Goal: Task Accomplishment & Management: Manage account settings

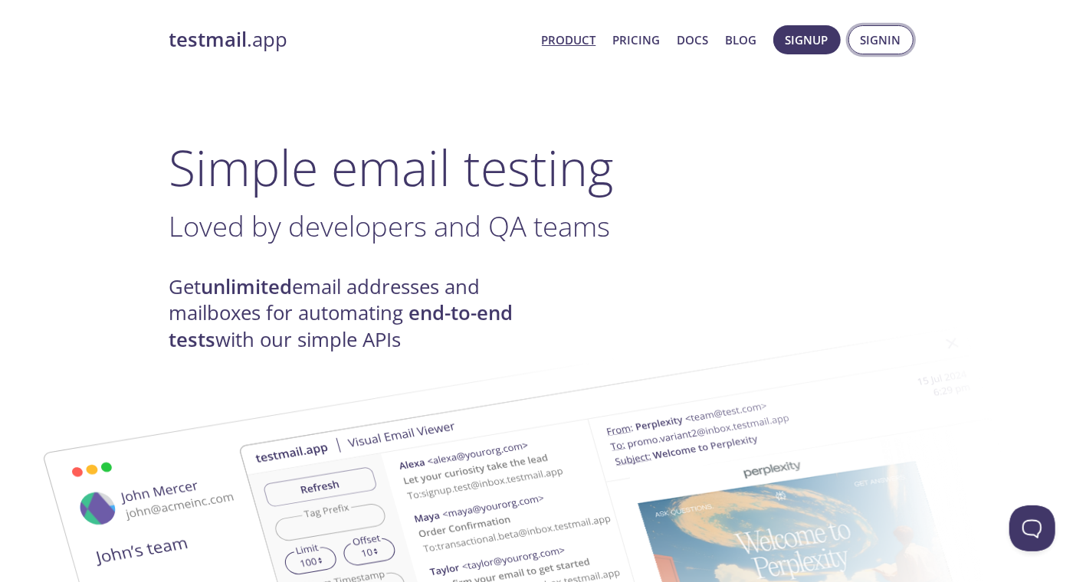
click at [882, 27] on button "Signin" at bounding box center [880, 39] width 65 height 29
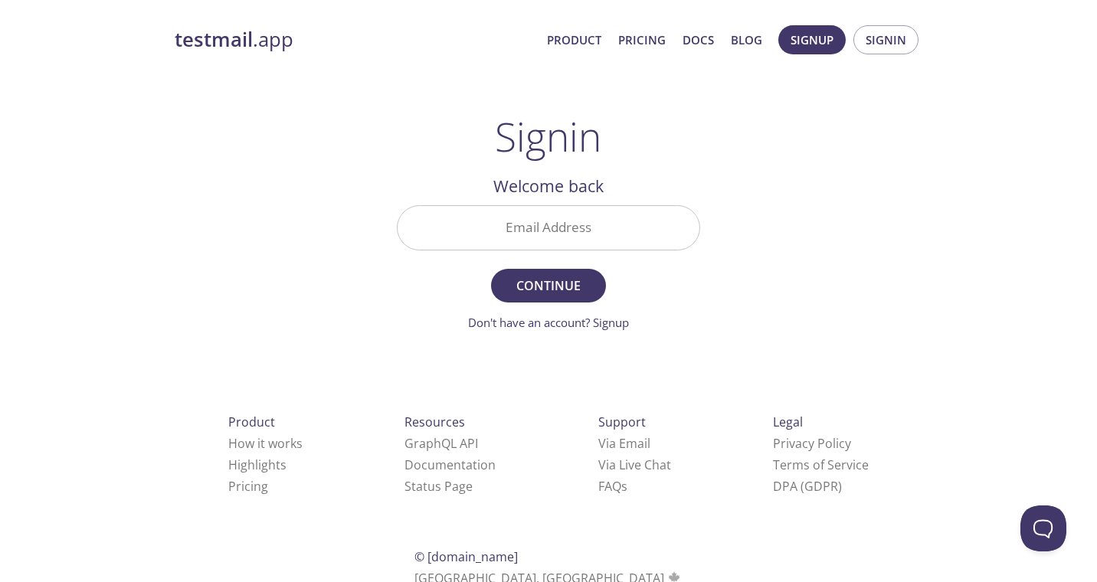
click at [571, 211] on input "Email Address" at bounding box center [549, 228] width 302 height 44
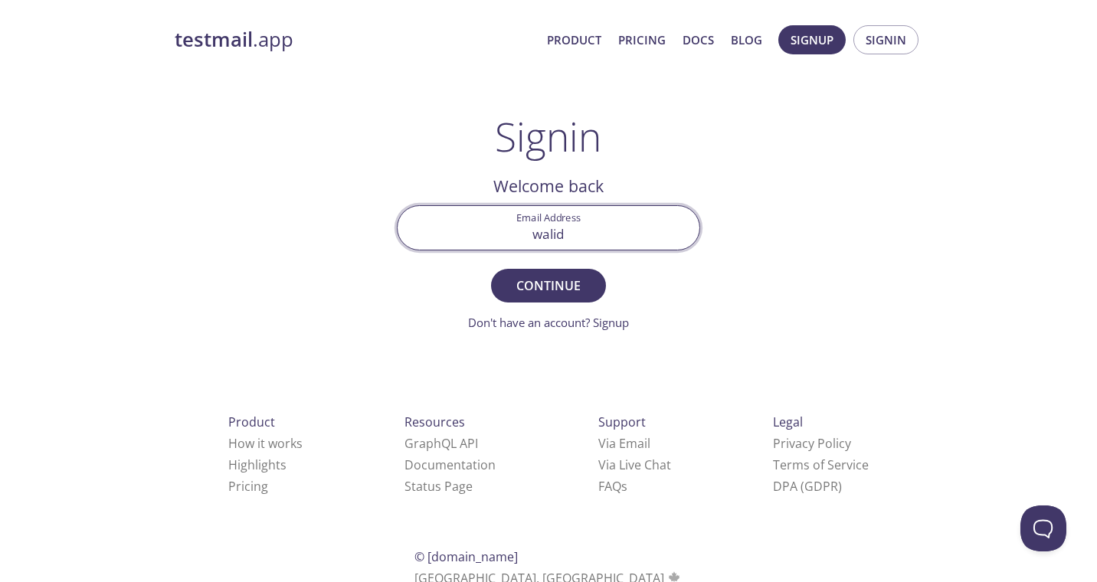
click at [491, 269] on button "Continue" at bounding box center [548, 286] width 115 height 34
type input "walid.idrissi.school@gmail.com"
click at [560, 285] on span "Continue" at bounding box center [548, 285] width 81 height 21
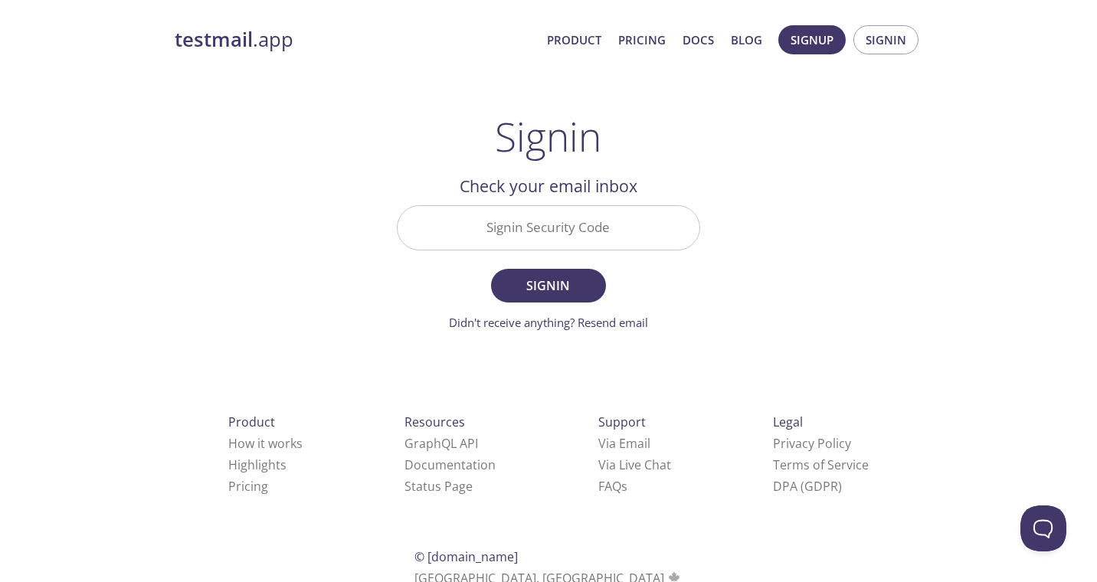
click at [538, 214] on input "Signin Security Code" at bounding box center [549, 228] width 302 height 44
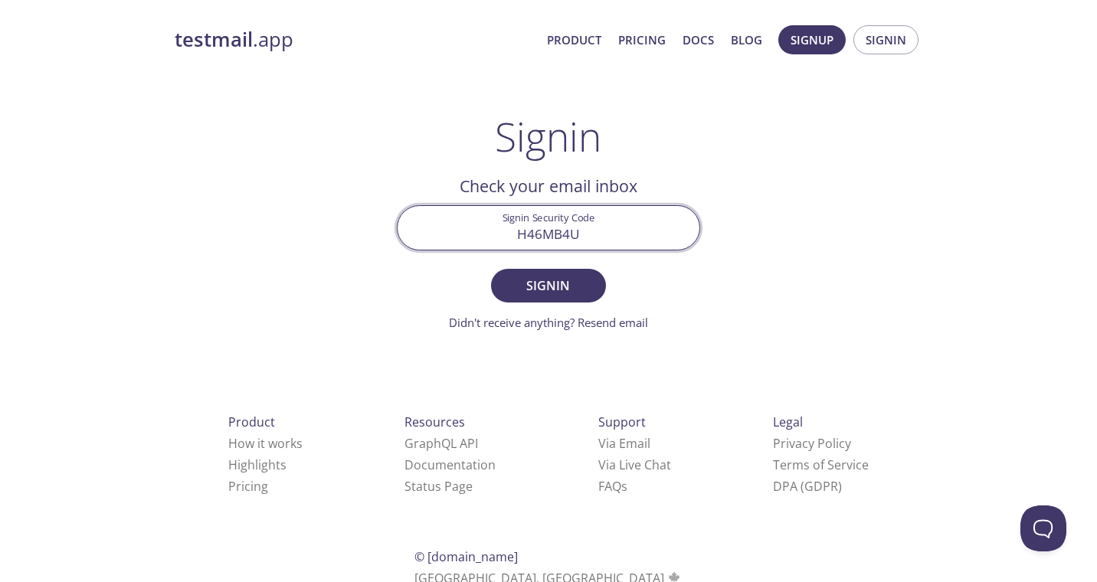
type input "H46MB4U"
click at [491, 269] on button "Signin" at bounding box center [548, 286] width 115 height 34
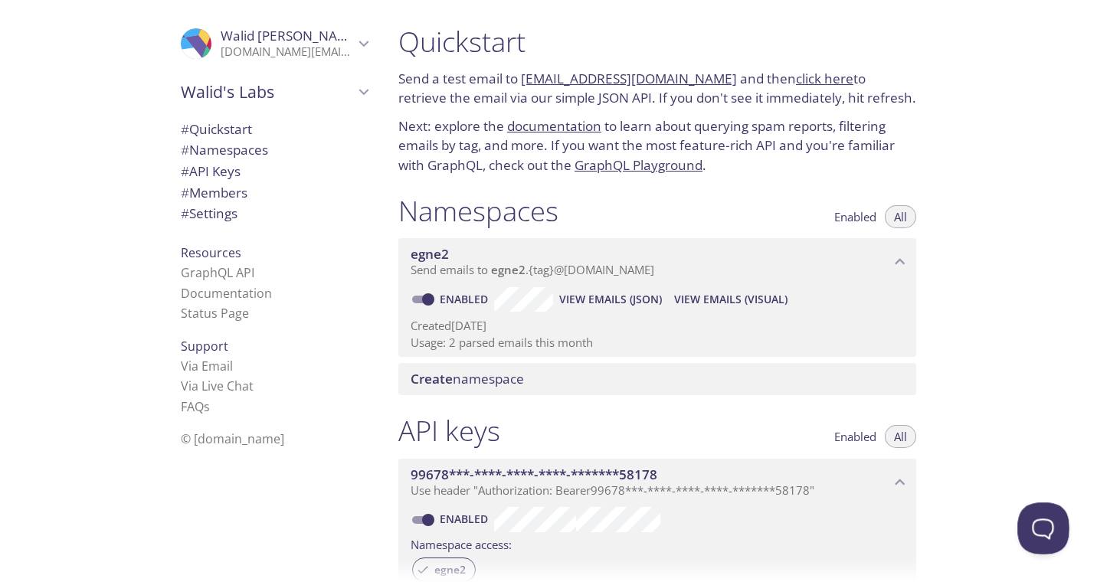
click at [927, 522] on button "Open Beacon popover" at bounding box center [1040, 526] width 46 height 46
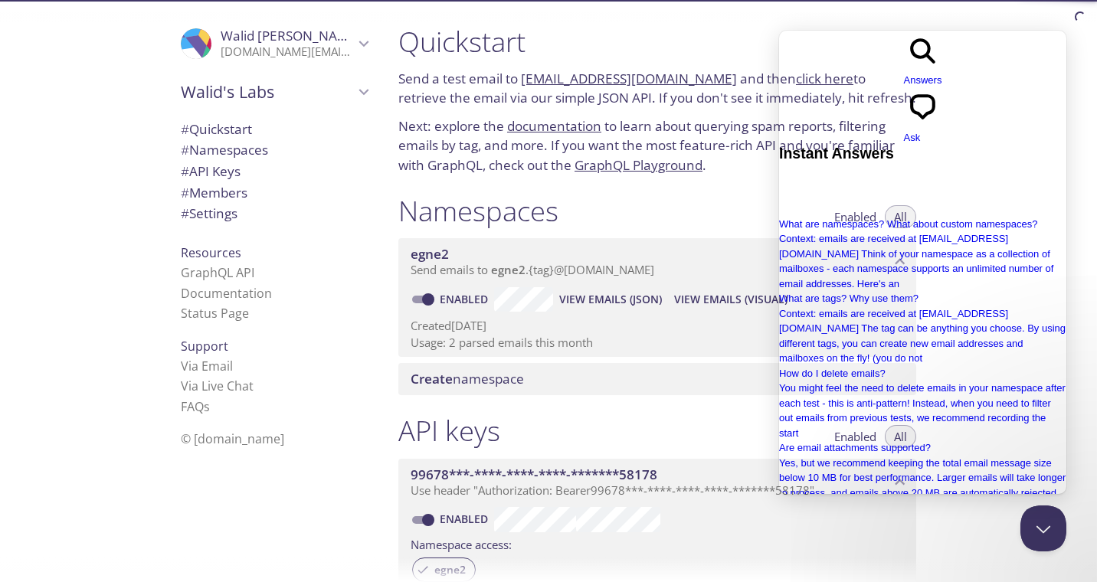
click at [920, 132] on span "Ask" at bounding box center [911, 137] width 17 height 11
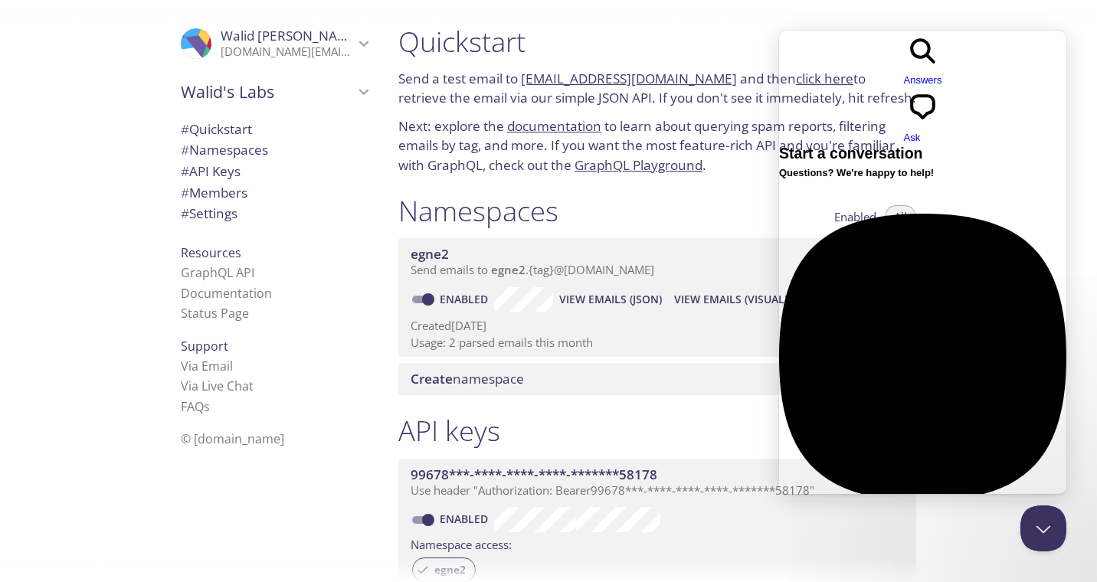
click at [921, 572] on div "Previous Conversations" at bounding box center [921, 579] width 287 height 15
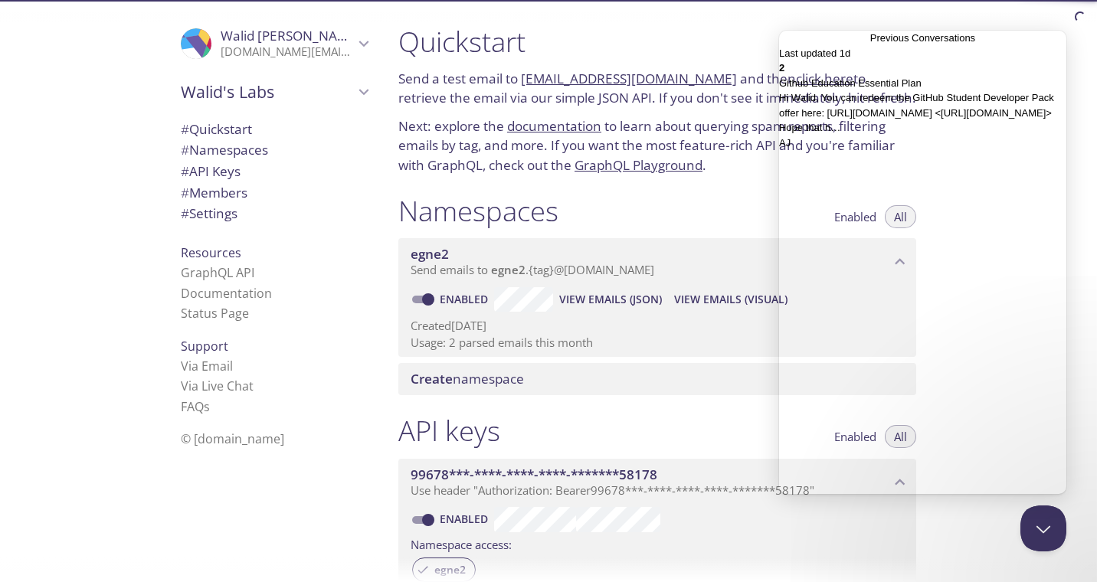
click at [924, 151] on link "Last updated 1d 2 Github Education Essential Plan Hi Walid, You can redeem the …" at bounding box center [921, 98] width 287 height 105
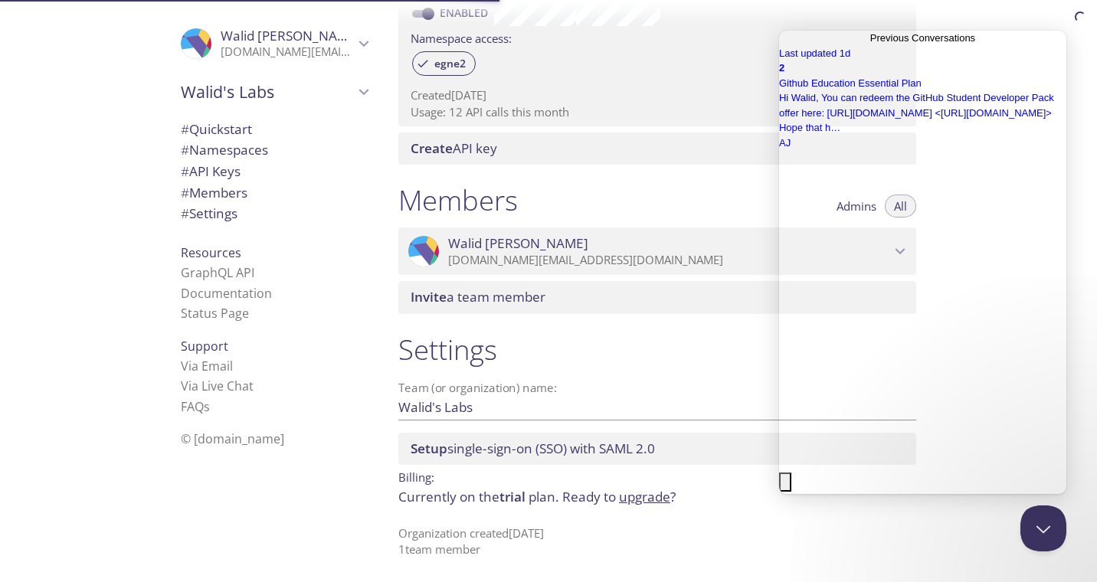
scroll to position [25, 0]
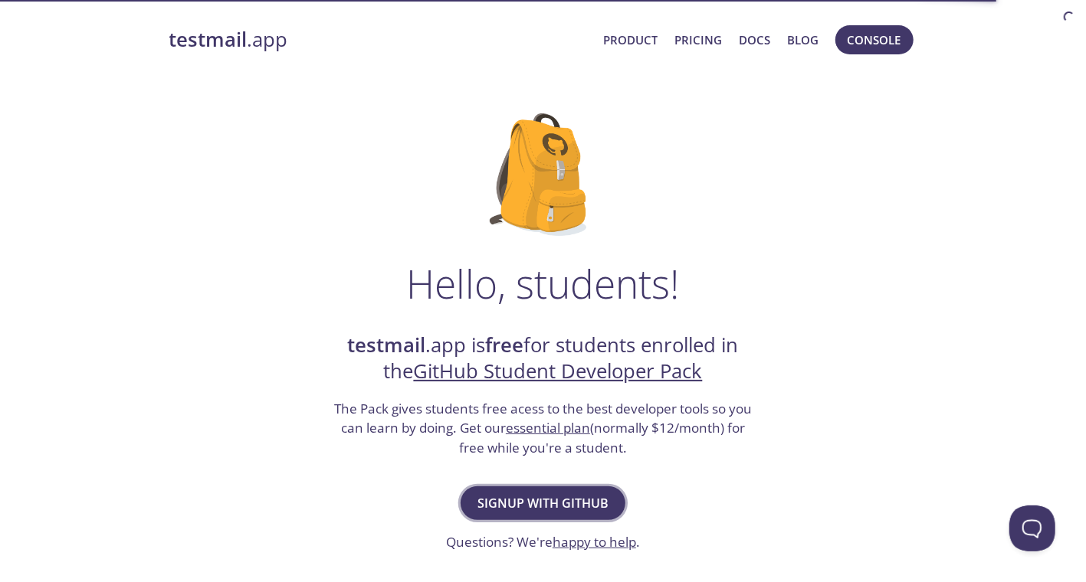
click at [567, 498] on span "Signup with GitHub" at bounding box center [542, 503] width 131 height 21
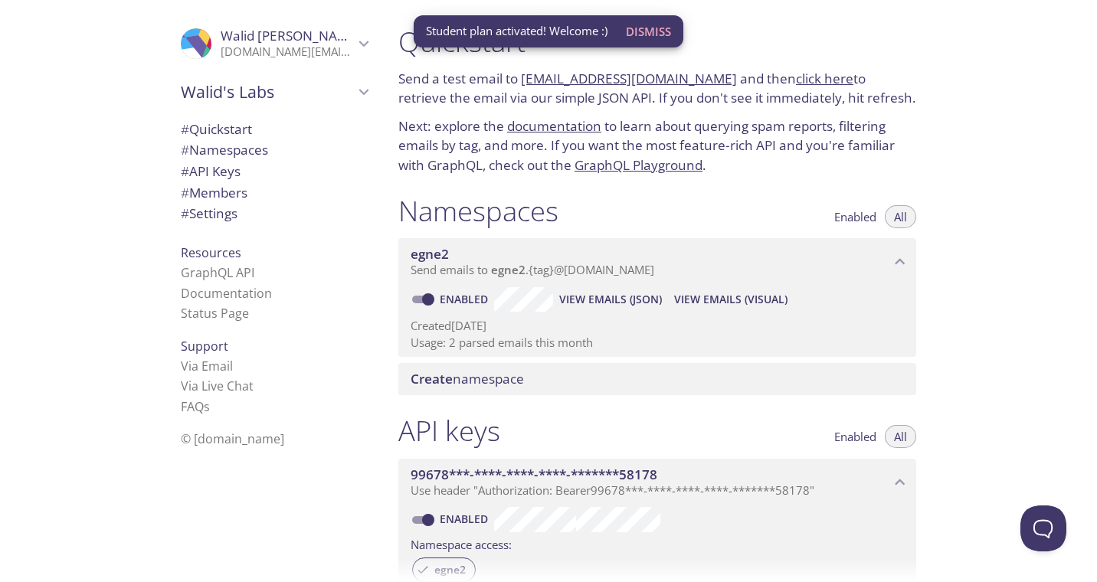
click at [509, 378] on span "Create namespace" at bounding box center [467, 379] width 113 height 18
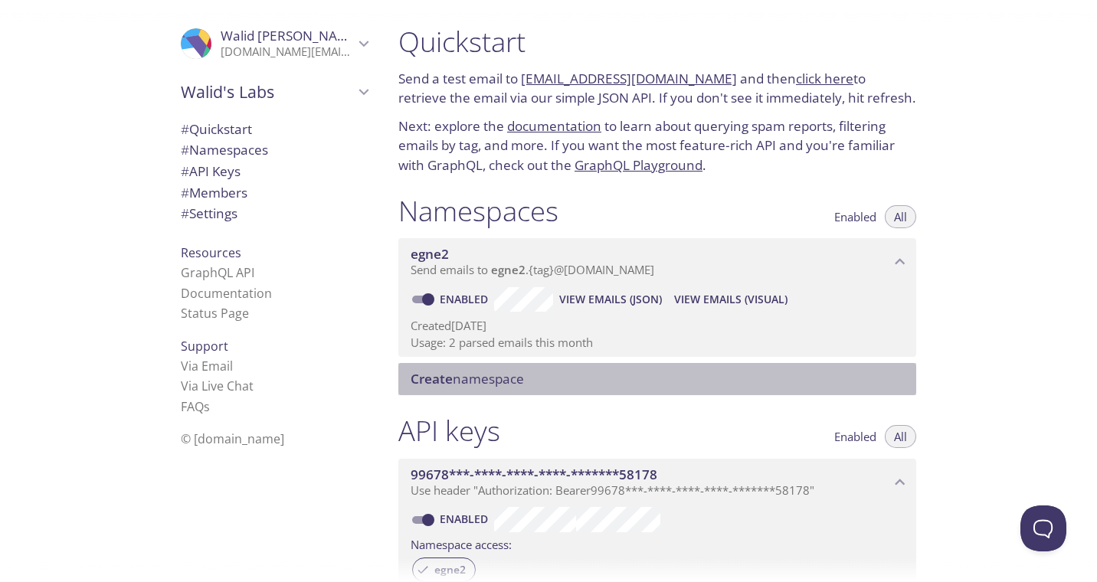
scroll to position [506, 0]
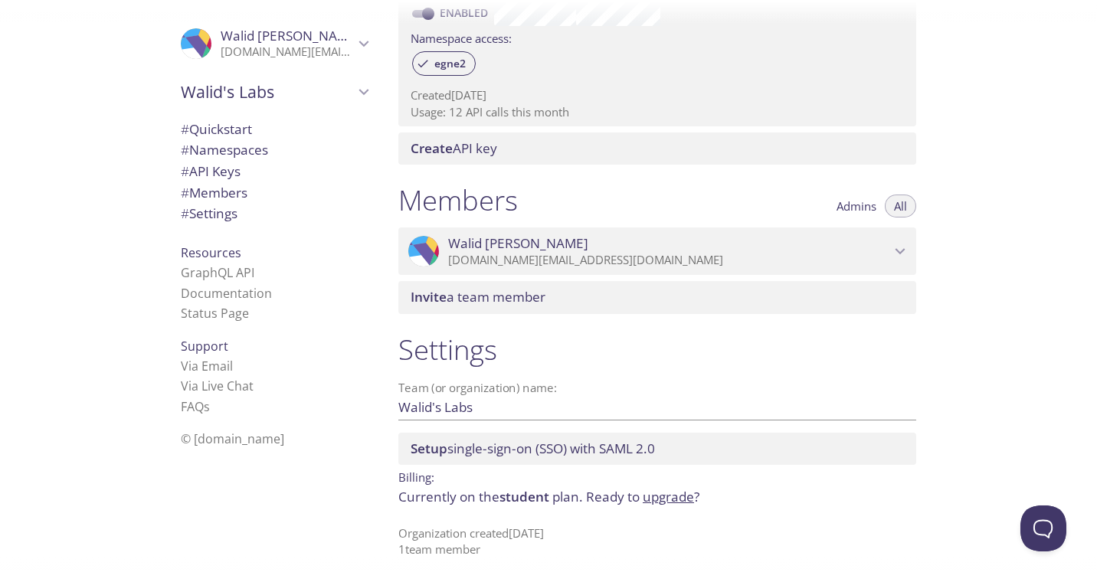
click at [690, 296] on span "Invite a team member" at bounding box center [661, 297] width 500 height 17
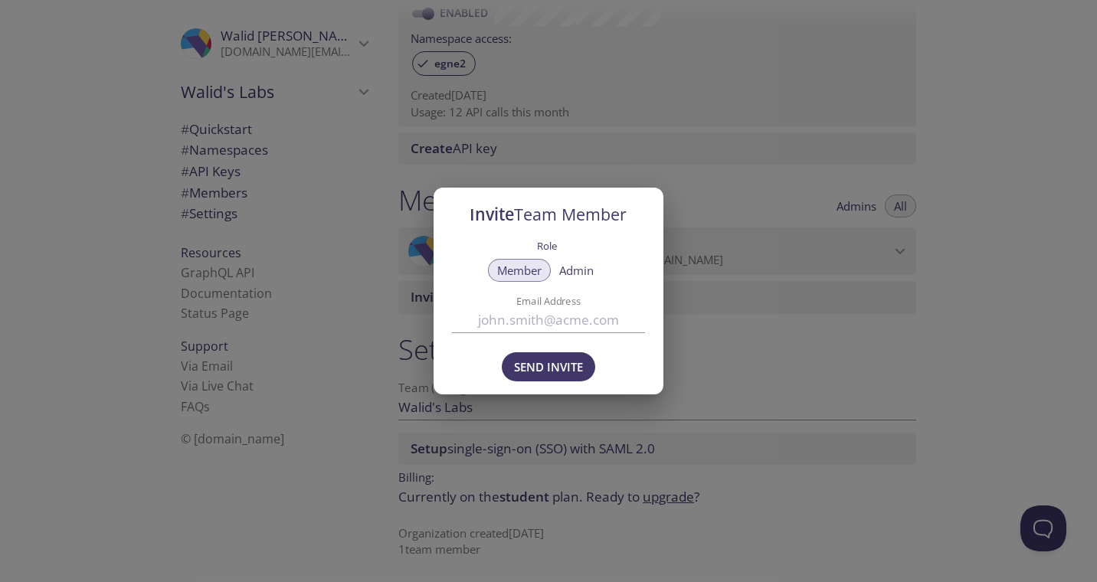
click at [566, 270] on span "Admin" at bounding box center [576, 270] width 34 height 0
click at [536, 329] on input "Email Address" at bounding box center [548, 319] width 193 height 25
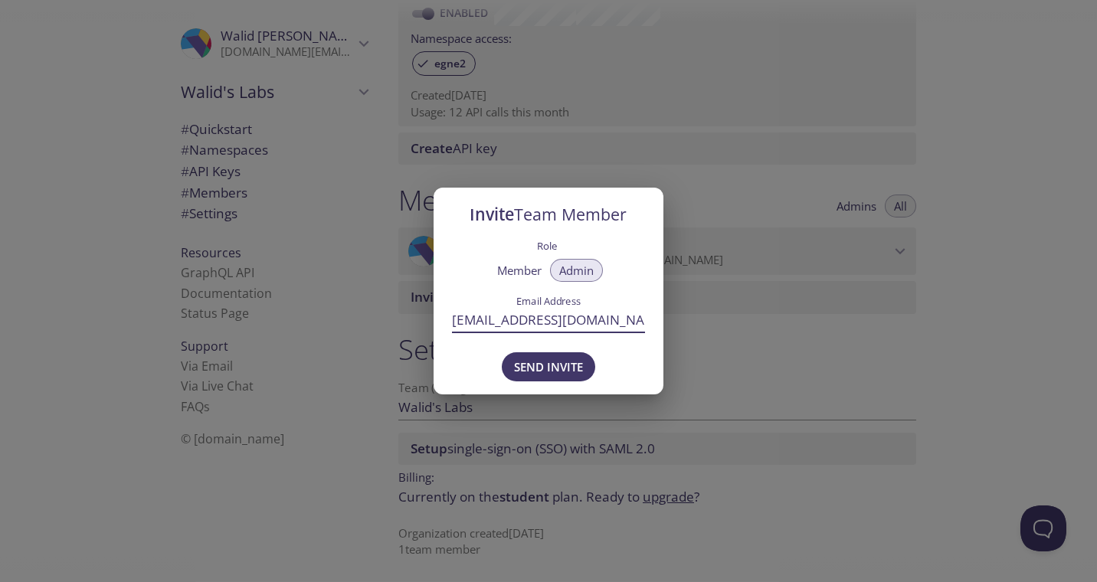
type input "[EMAIL_ADDRESS][DOMAIN_NAME]"
click at [547, 362] on span "Send Invite" at bounding box center [548, 367] width 69 height 20
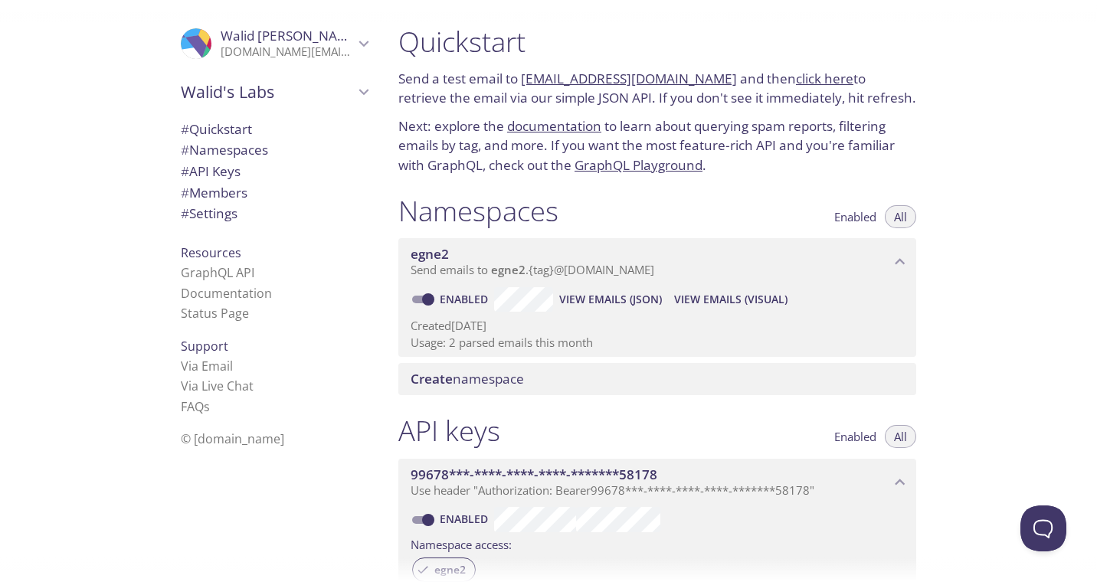
click at [316, 64] on div ".cls-1 { fill: #6d5ca8; } .cls-2 { fill: #3fc191; } .cls-3 { fill: #3b4752; } .…" at bounding box center [274, 43] width 211 height 51
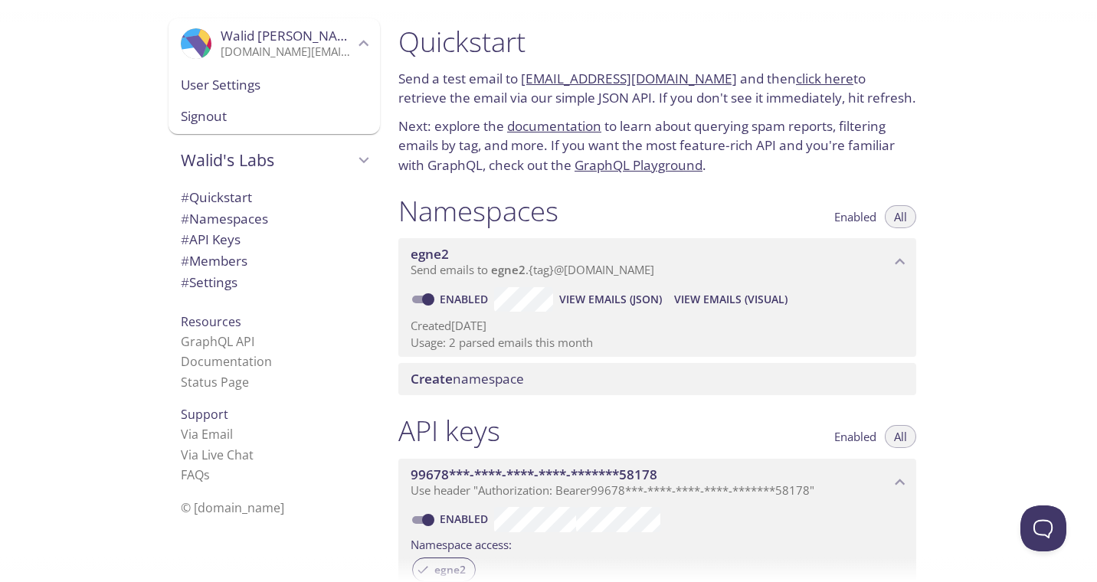
click at [241, 86] on span "User Settings" at bounding box center [274, 85] width 187 height 20
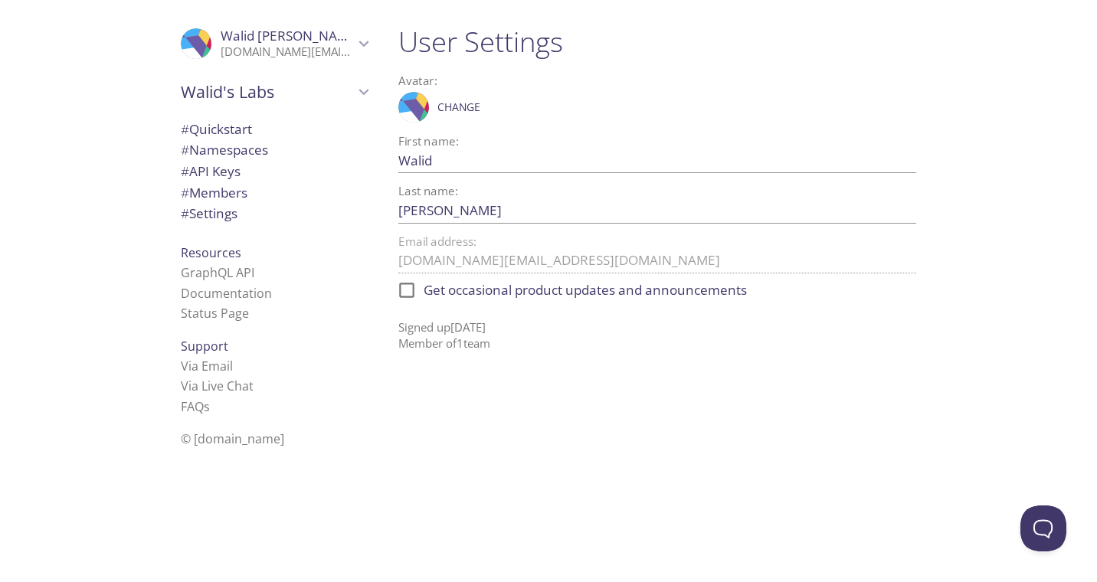
click at [270, 54] on p "[DOMAIN_NAME][EMAIL_ADDRESS][DOMAIN_NAME]" at bounding box center [287, 51] width 133 height 15
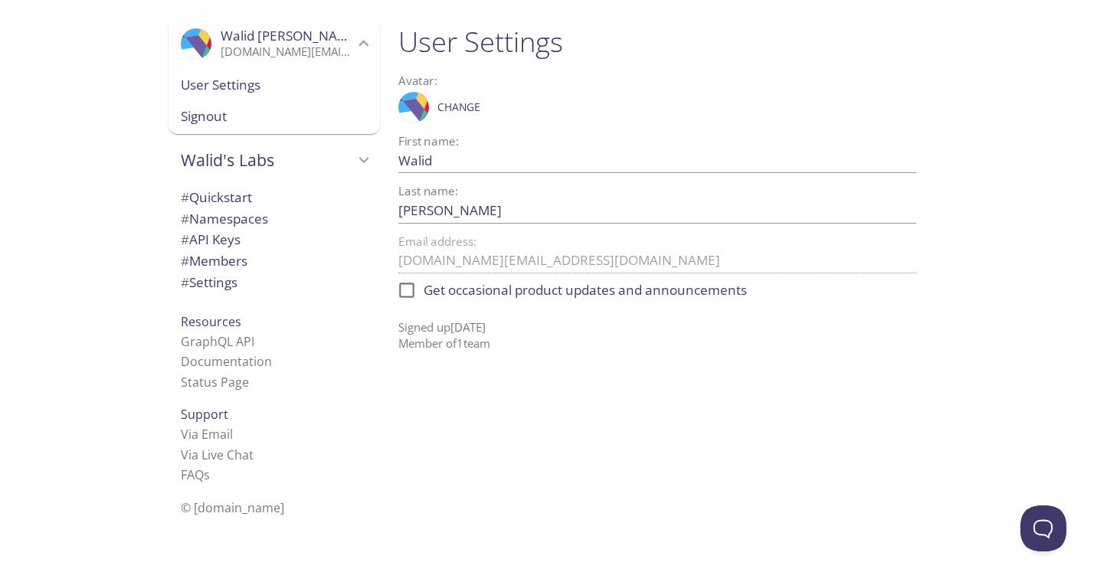
click at [267, 115] on span "Signout" at bounding box center [274, 116] width 187 height 20
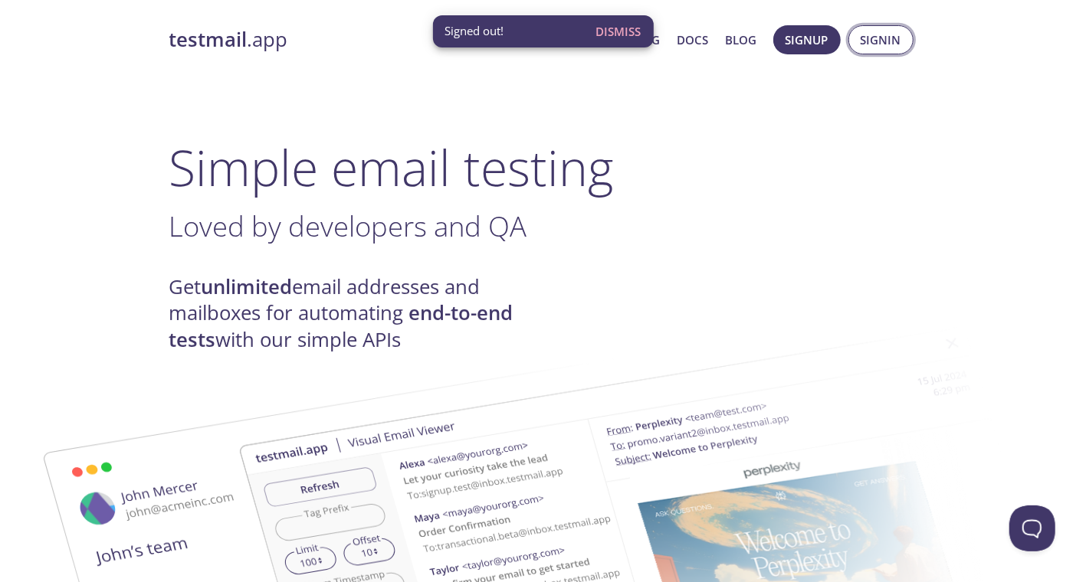
click at [887, 48] on span "Signin" at bounding box center [880, 40] width 41 height 20
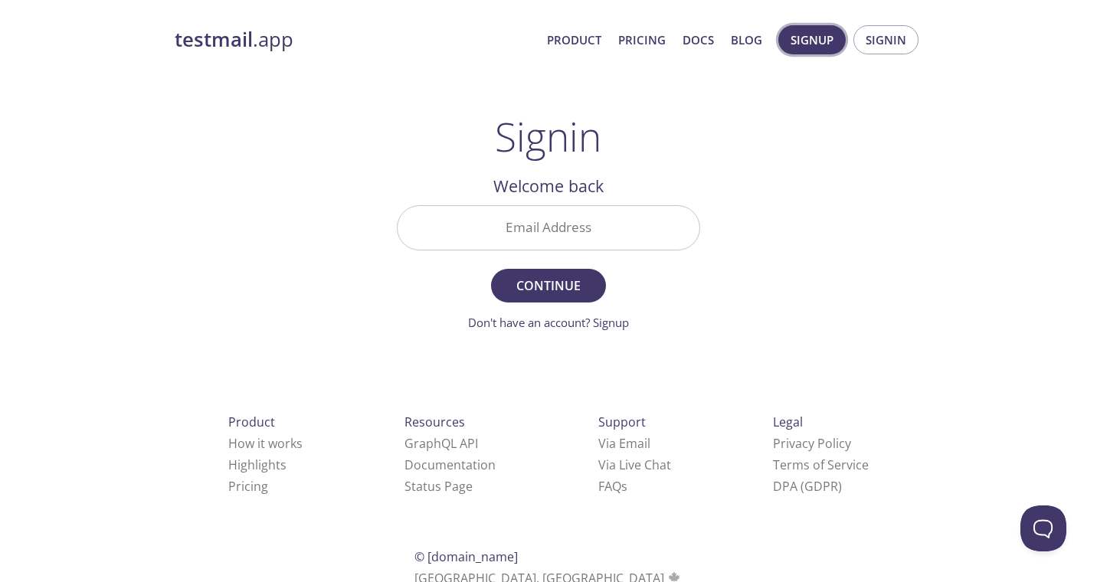
click at [811, 38] on span "Signup" at bounding box center [812, 40] width 43 height 20
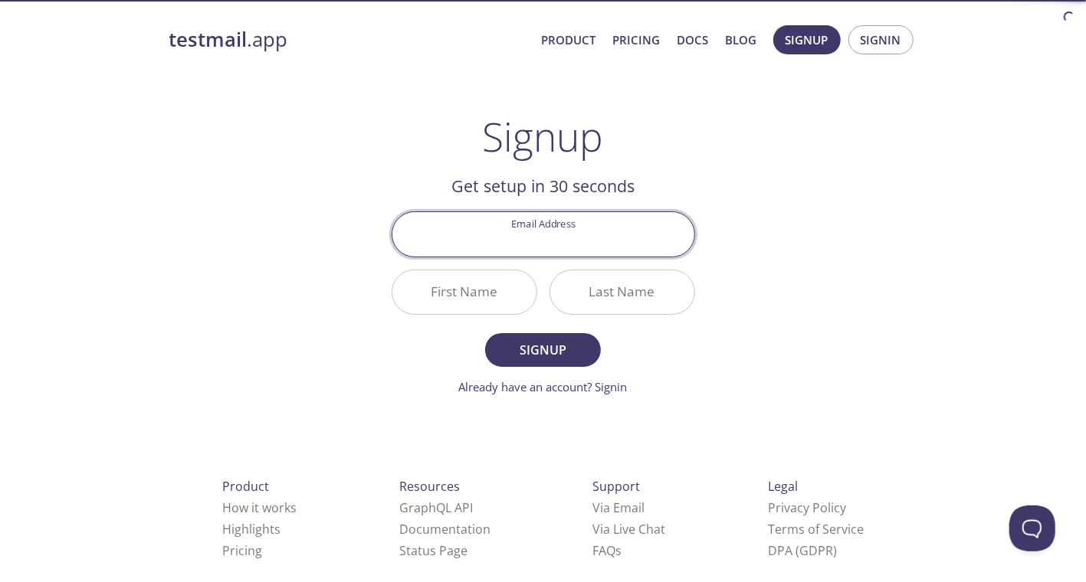
type input "w"
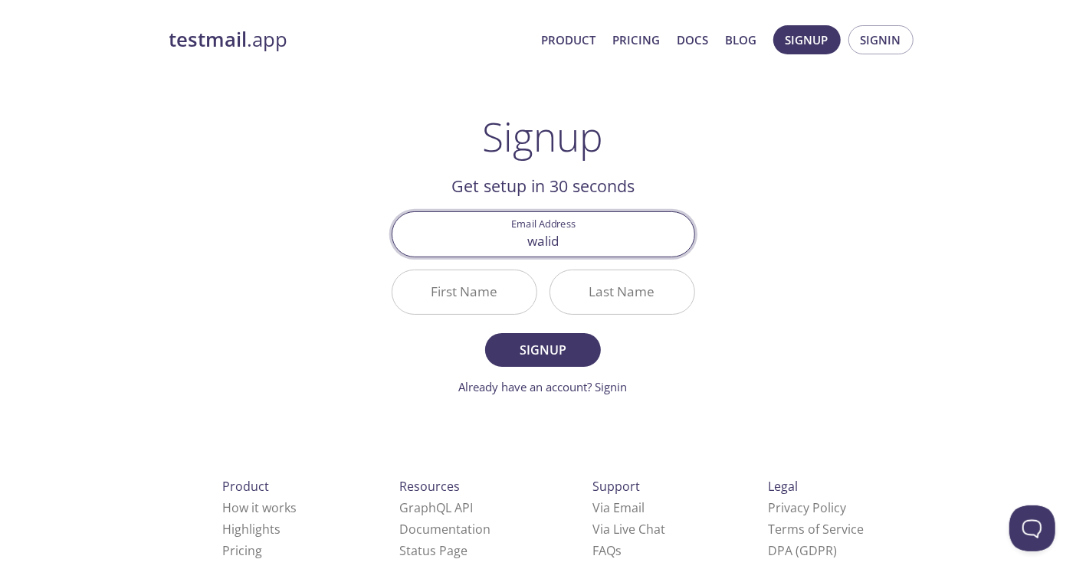
type input "[EMAIL_ADDRESS][DOMAIN_NAME]"
click at [488, 299] on input "First Name" at bounding box center [464, 292] width 144 height 44
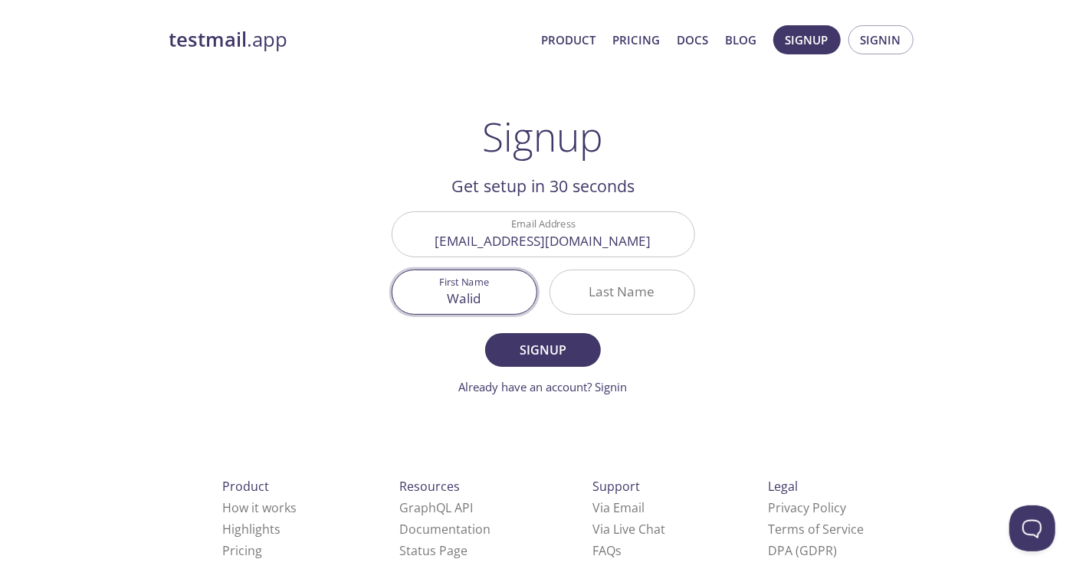
type input "Walid"
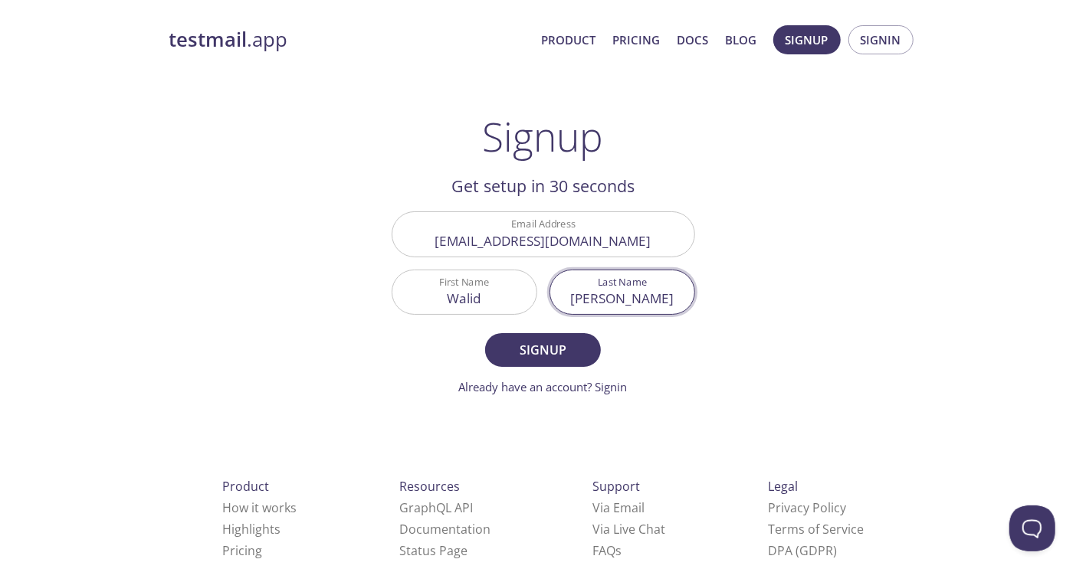
type input "[PERSON_NAME]"
click at [485, 333] on button "Signup" at bounding box center [542, 350] width 115 height 34
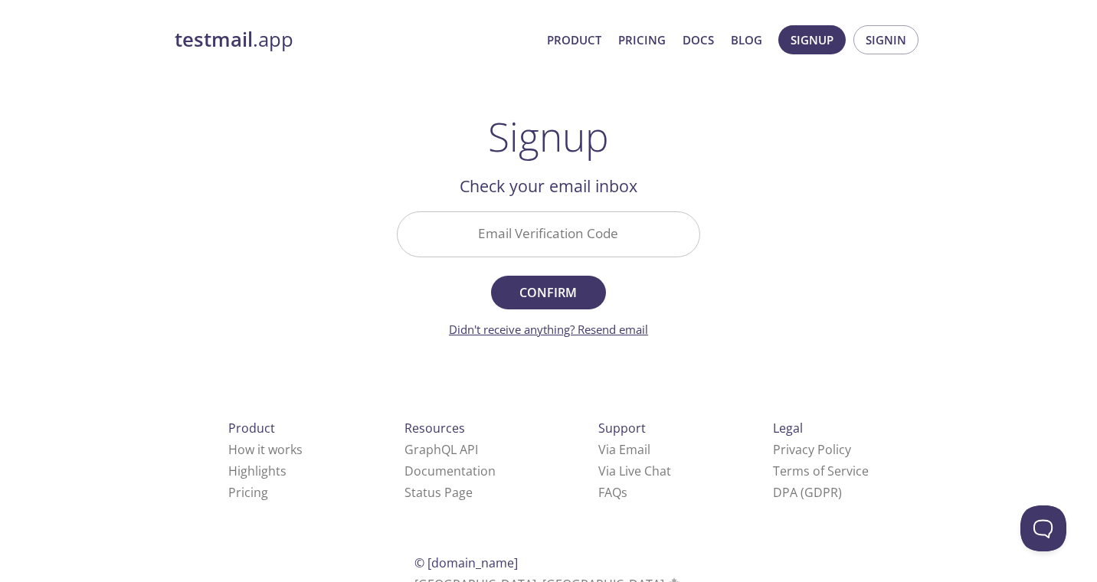
click at [614, 332] on link "Didn't receive anything? Resend email" at bounding box center [548, 329] width 199 height 15
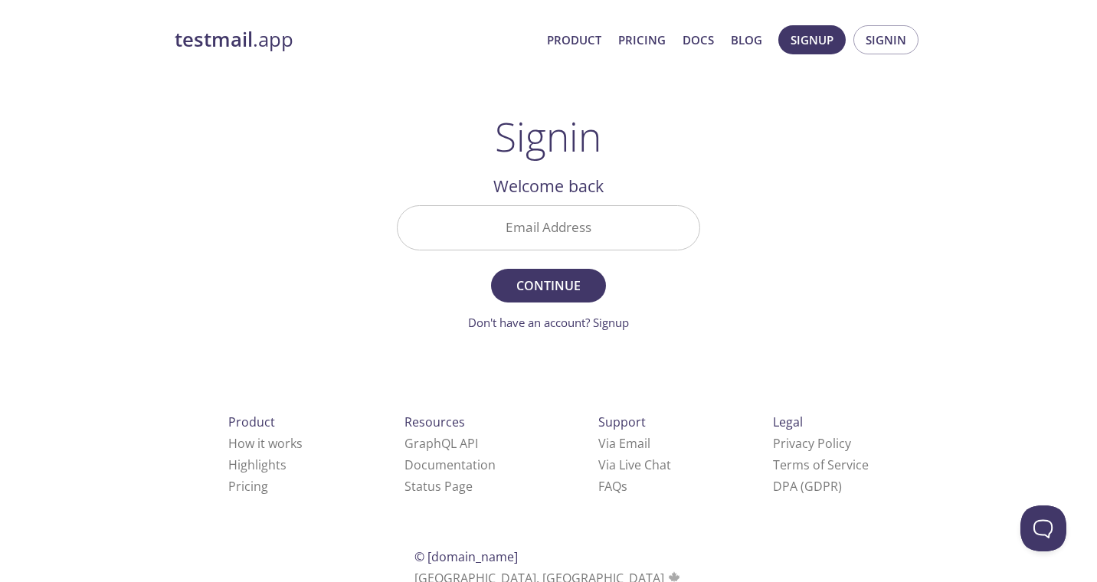
click at [499, 211] on input "Email Address" at bounding box center [549, 228] width 302 height 44
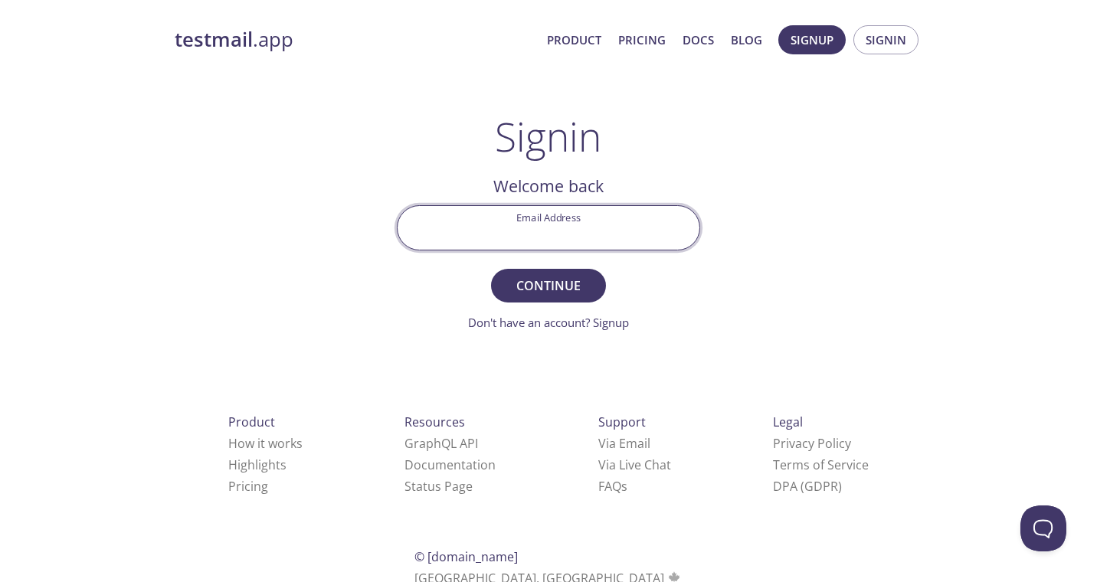
type input "[EMAIL_ADDRESS][DOMAIN_NAME]"
click at [575, 289] on span "Continue" at bounding box center [548, 285] width 81 height 21
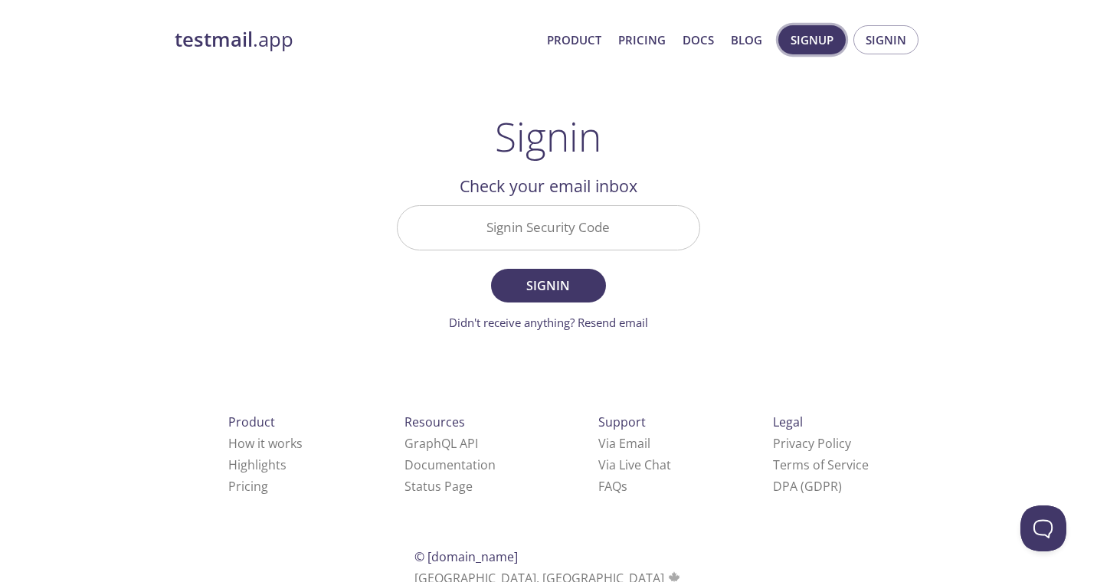
click at [811, 39] on span "Signup" at bounding box center [812, 40] width 43 height 20
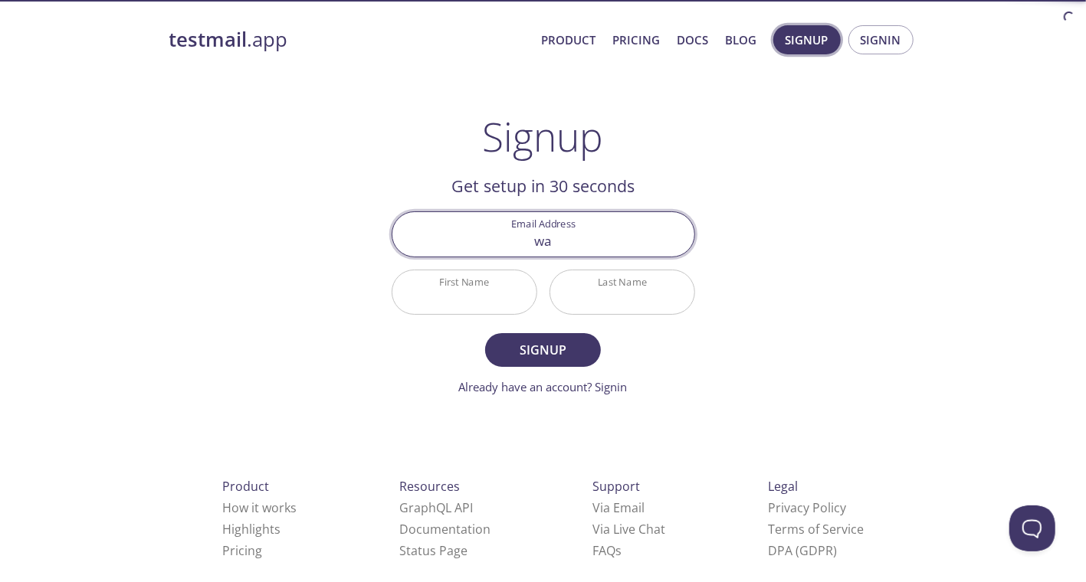
type input "[EMAIL_ADDRESS][DOMAIN_NAME]"
type input "Walid"
type input "[PERSON_NAME]"
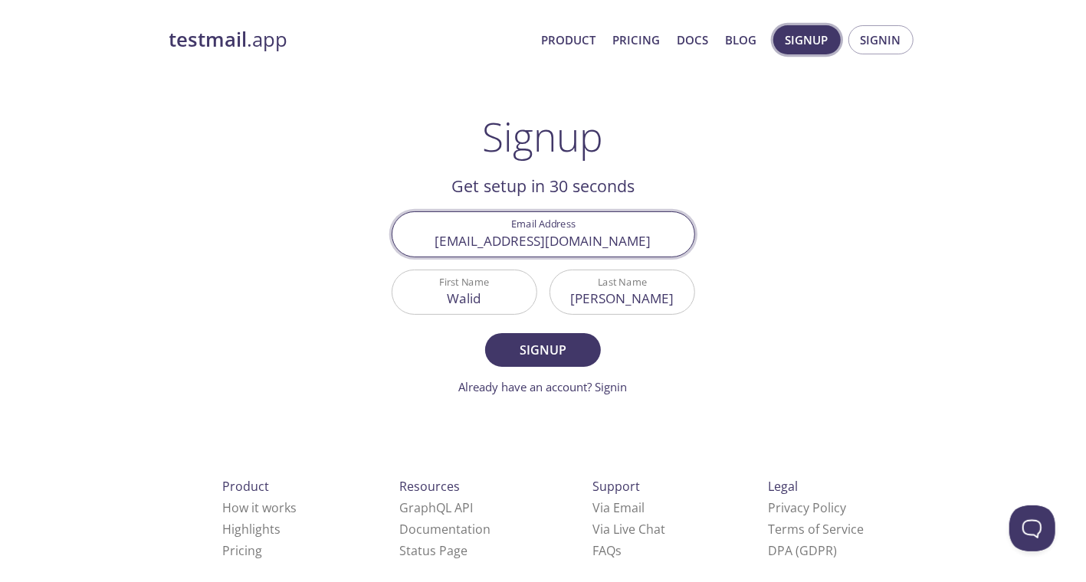
click at [485, 333] on button "Signup" at bounding box center [542, 350] width 115 height 34
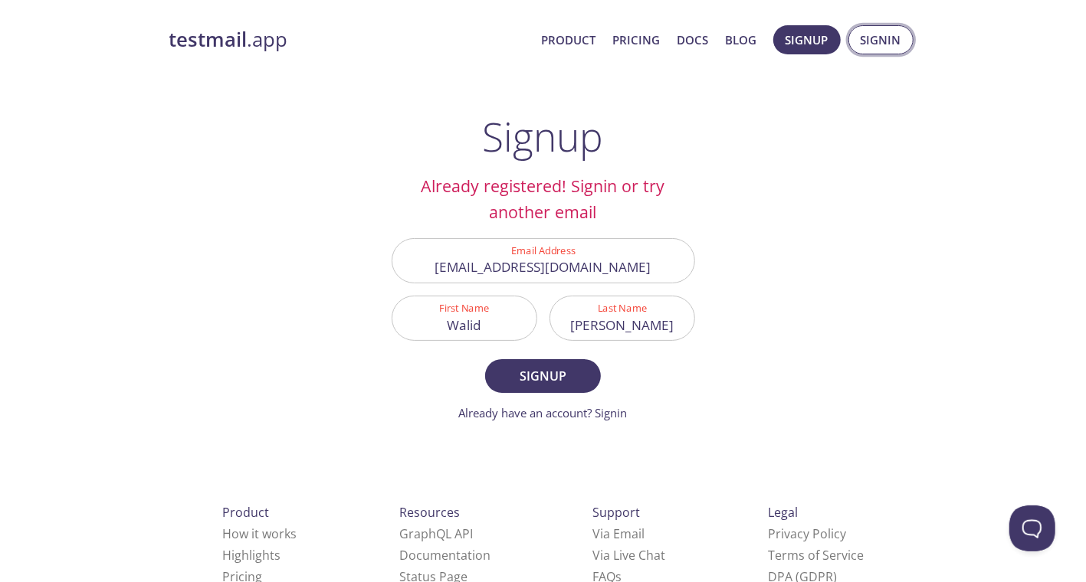
click at [862, 33] on span "Signin" at bounding box center [880, 40] width 41 height 20
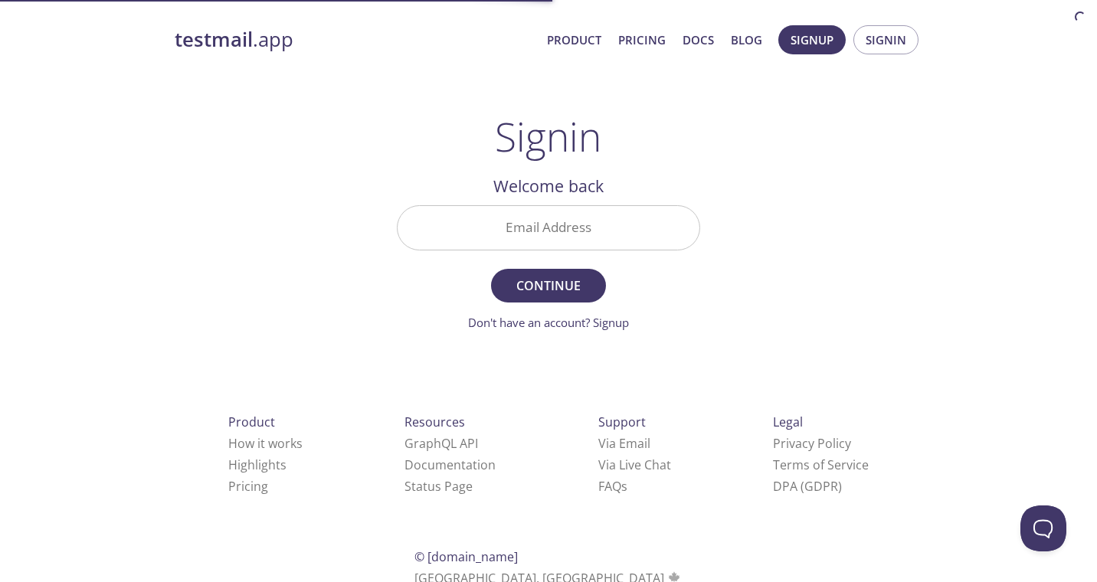
click at [646, 218] on input "Email Address" at bounding box center [549, 228] width 302 height 44
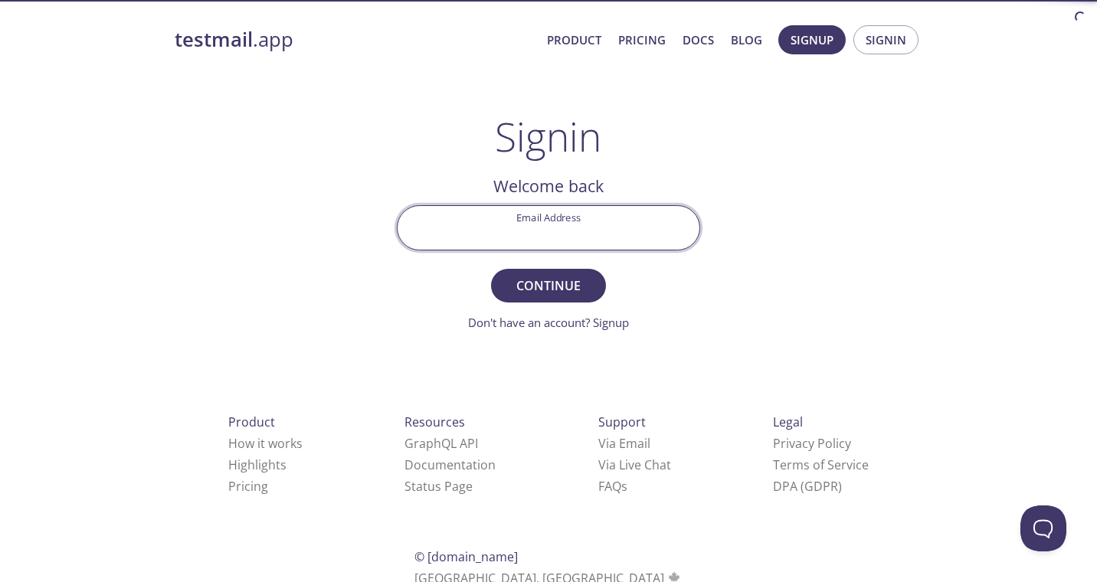
type input "[EMAIL_ADDRESS][DOMAIN_NAME]"
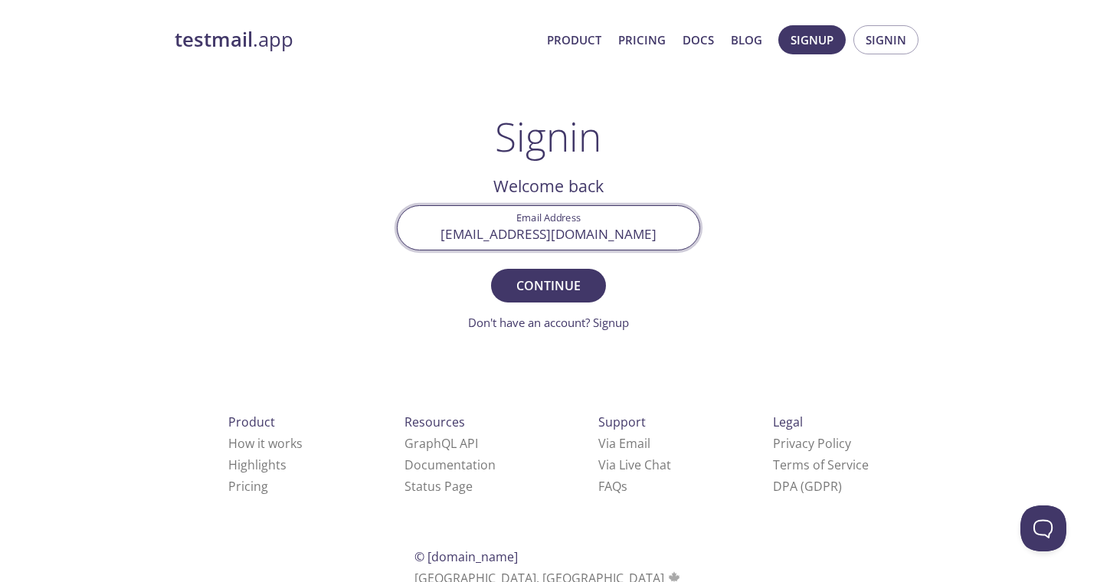
click at [491, 269] on button "Continue" at bounding box center [548, 286] width 115 height 34
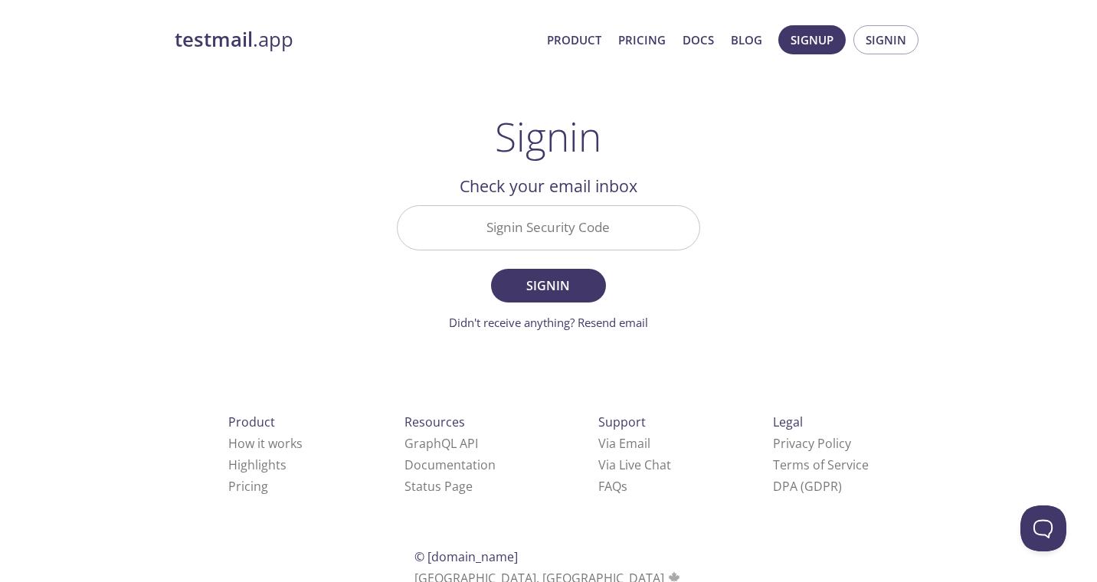
click at [528, 226] on input "Signin Security Code" at bounding box center [549, 228] width 302 height 44
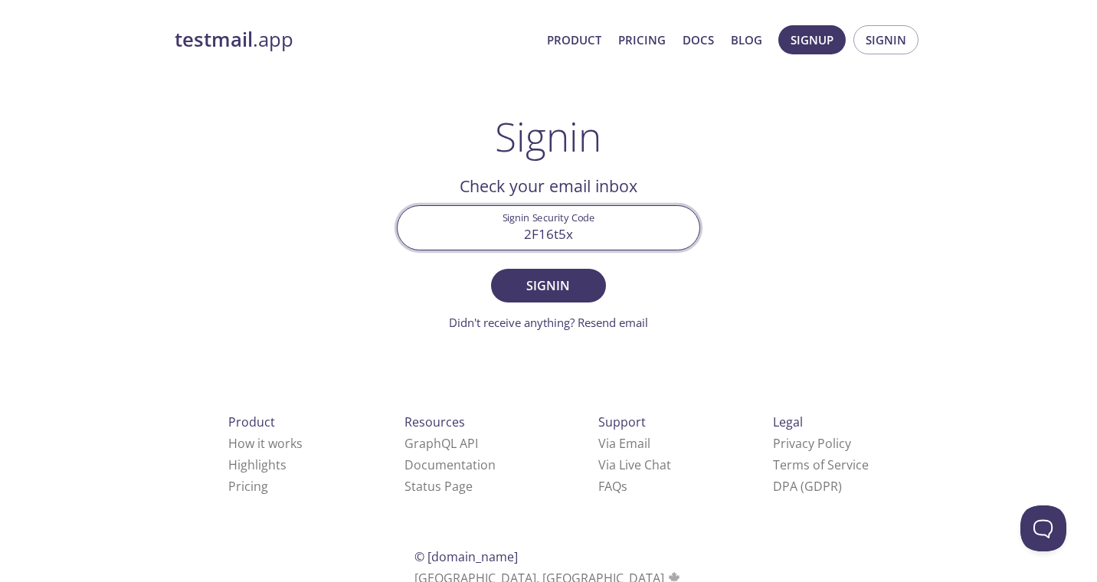
type input "2F16t5x"
click at [491, 269] on button "Signin" at bounding box center [548, 286] width 115 height 34
